Goal: Navigation & Orientation: Find specific page/section

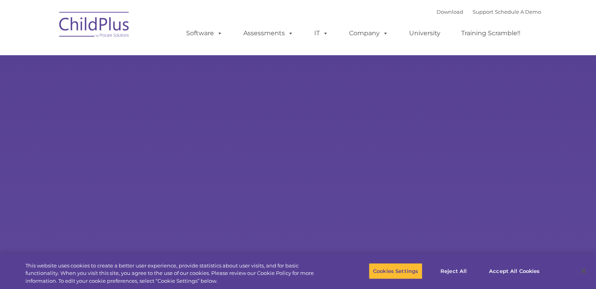
select select "MEDIUM"
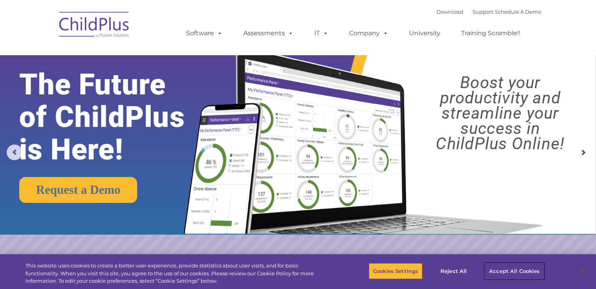
click at [516, 272] on button "Accept All Cookies" at bounding box center [514, 271] width 59 height 16
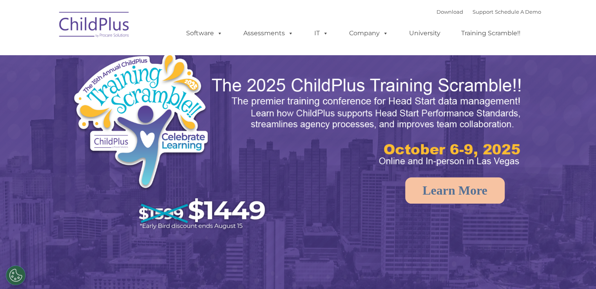
select select "MEDIUM"
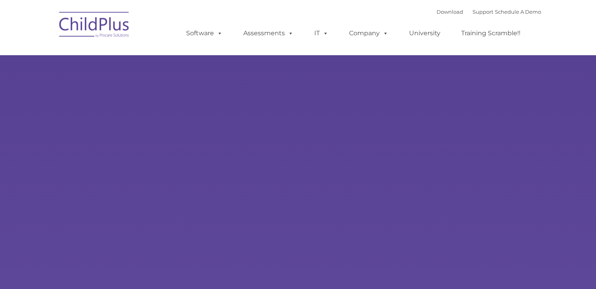
type input ""
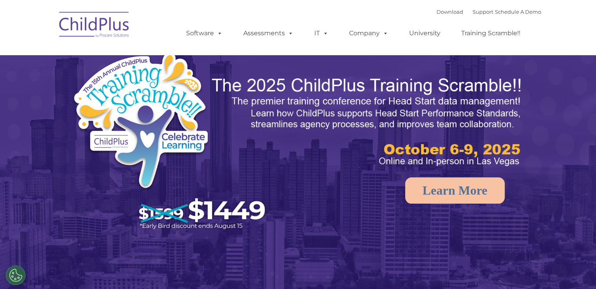
select select "MEDIUM"
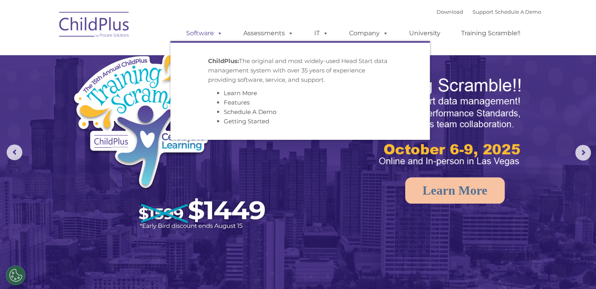
click at [220, 33] on span at bounding box center [218, 32] width 9 height 7
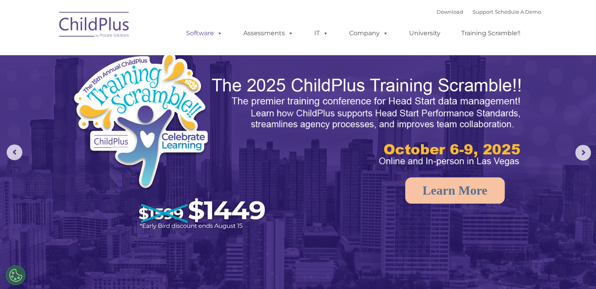
click at [220, 33] on span at bounding box center [218, 32] width 9 height 7
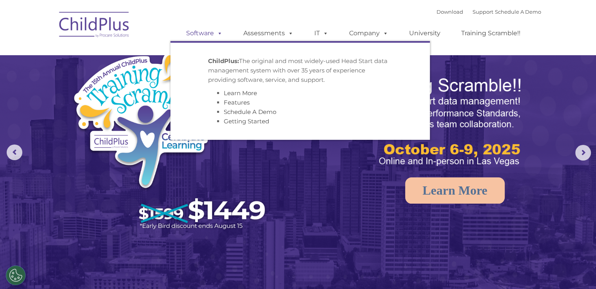
click at [220, 33] on span at bounding box center [218, 32] width 9 height 7
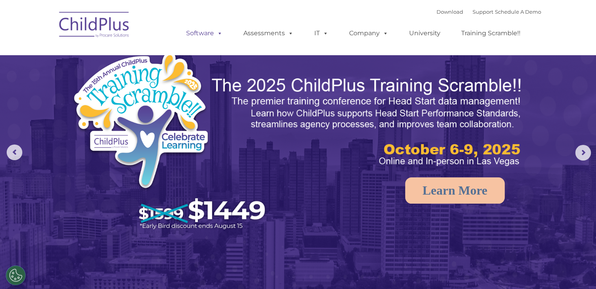
click at [220, 33] on span at bounding box center [218, 32] width 9 height 7
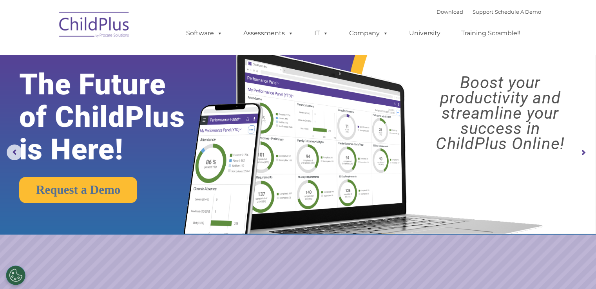
click at [576, 16] on nav "Download Support | Schedule A Demo  MENU MENU Software ChildPlus: The original…" at bounding box center [298, 27] width 596 height 55
